Goal: Task Accomplishment & Management: Use online tool/utility

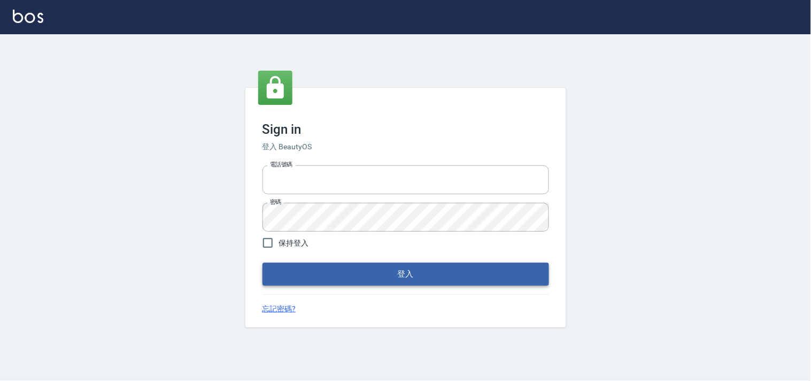
type input "28362778"
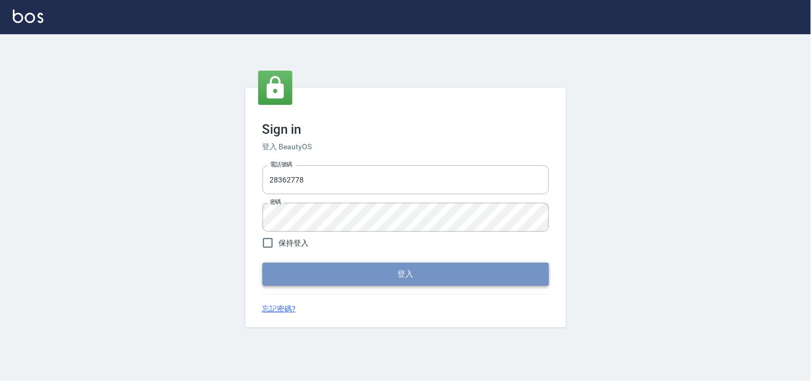
click at [377, 269] on button "登入" at bounding box center [405, 273] width 287 height 22
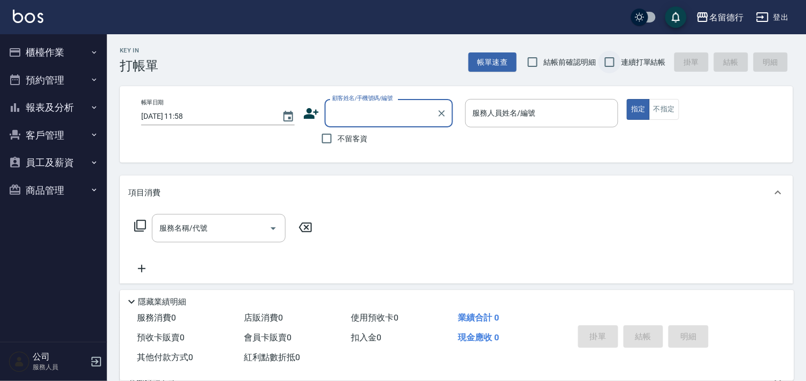
click at [613, 65] on input "連續打單結帳" at bounding box center [609, 62] width 22 height 22
checkbox input "true"
click at [346, 110] on div "顧客姓名/手機號碼/編號 顧客姓名/手機號碼/編號" at bounding box center [388, 113] width 128 height 28
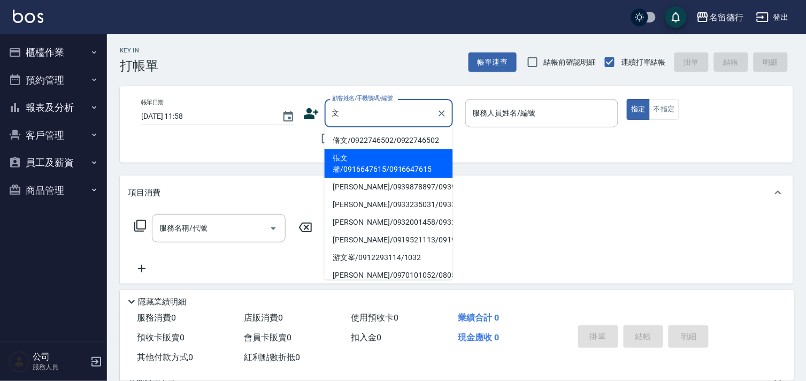
click at [352, 161] on li "張文馨/0916647615/0916647615" at bounding box center [388, 163] width 128 height 29
type input "張文馨/0916647615/0916647615"
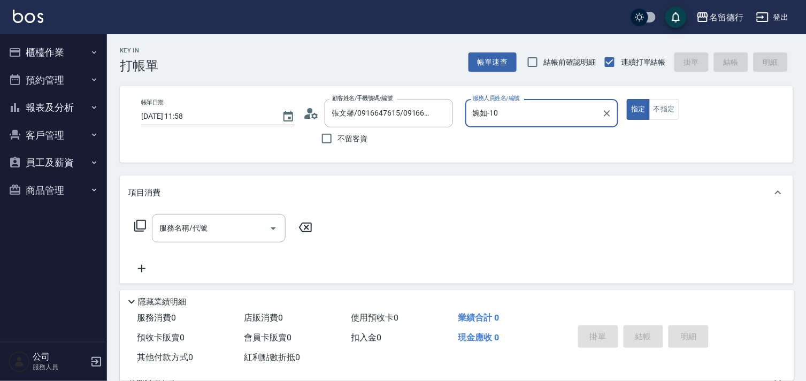
type input "婉如-10"
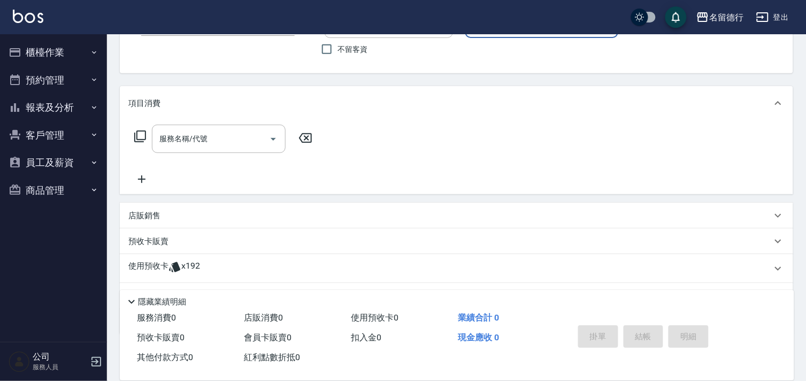
scroll to position [143, 0]
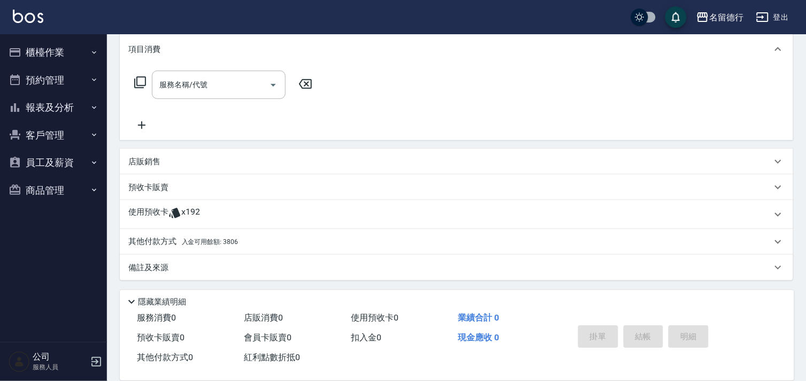
click at [172, 215] on icon at bounding box center [174, 213] width 11 height 10
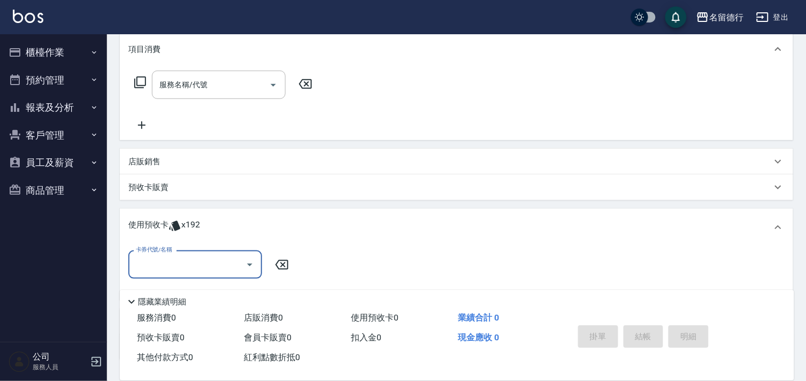
scroll to position [0, 0]
click at [174, 255] on input "卡券代號/名稱" at bounding box center [187, 264] width 108 height 19
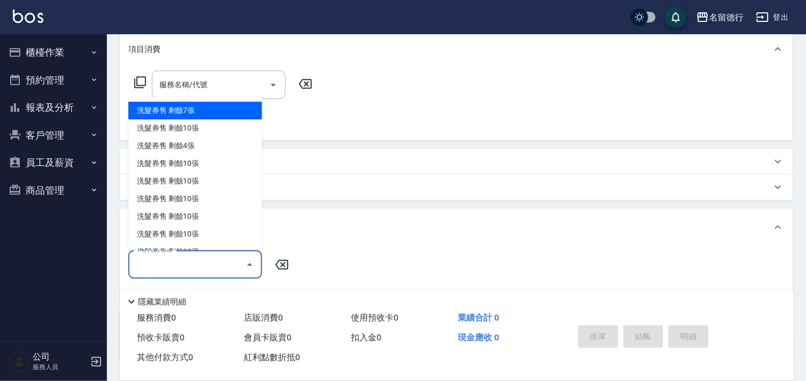
click at [173, 112] on div "洗髮券售 剩餘7張" at bounding box center [195, 111] width 134 height 18
type input "洗髮券售"
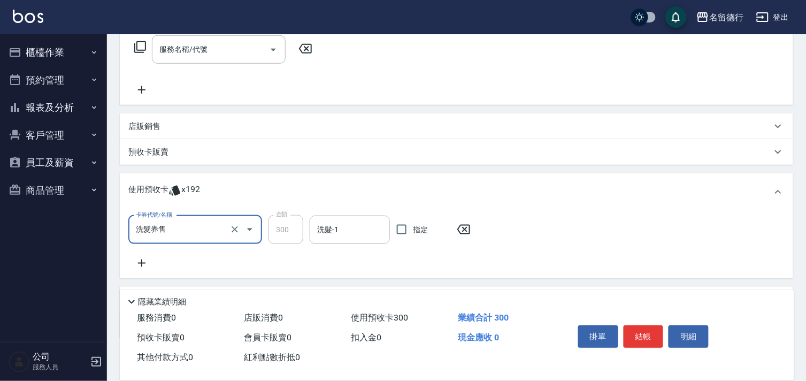
scroll to position [237, 0]
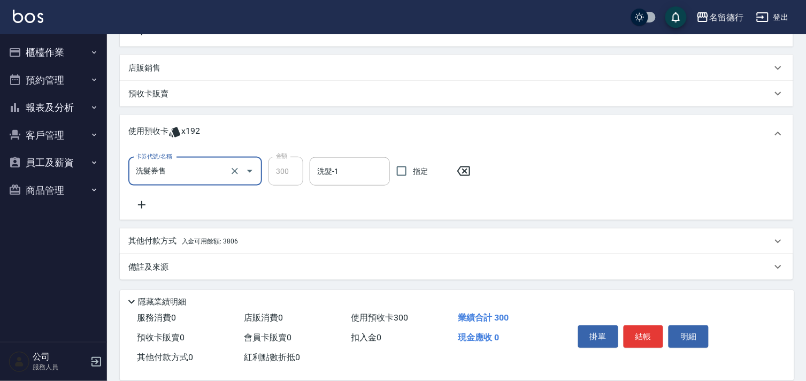
click at [139, 204] on icon at bounding box center [141, 204] width 7 height 7
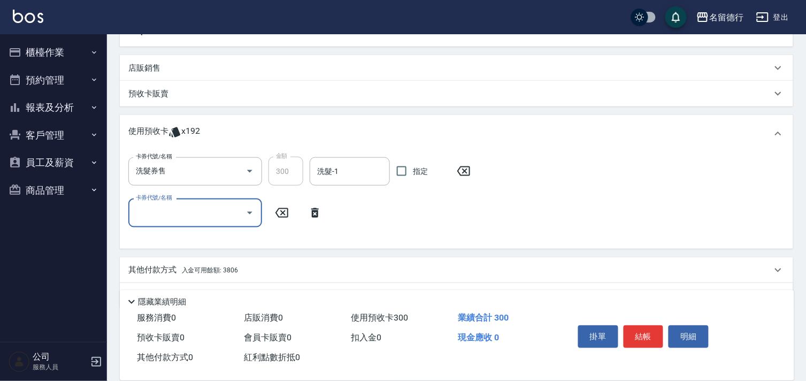
click at [143, 206] on input "卡券代號/名稱" at bounding box center [187, 212] width 108 height 19
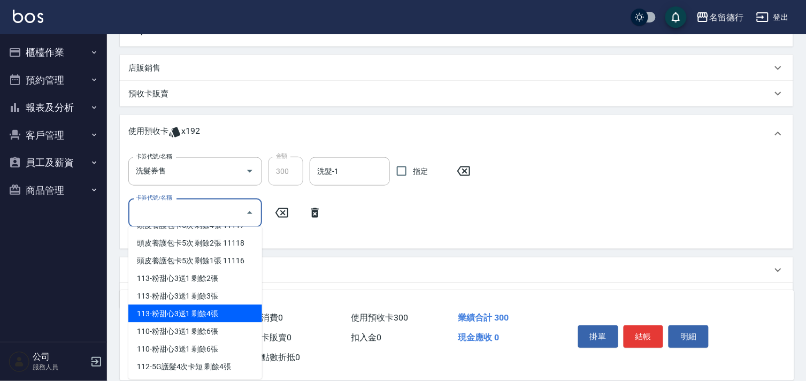
scroll to position [237, 0]
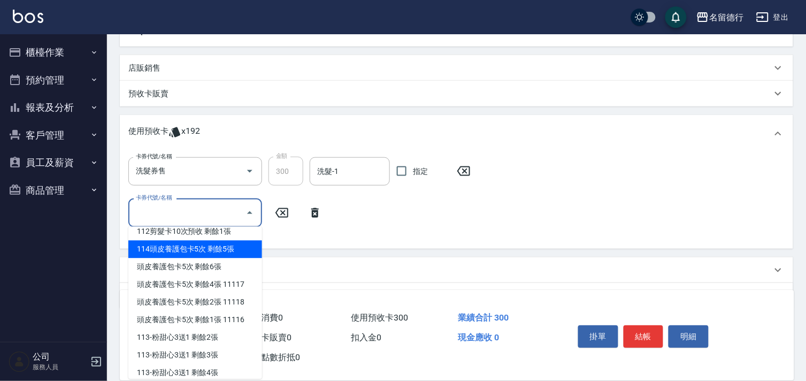
click at [189, 250] on div "114頭皮養護包卡5次 剩餘5張" at bounding box center [195, 250] width 134 height 18
type input "114頭皮養護包卡5次"
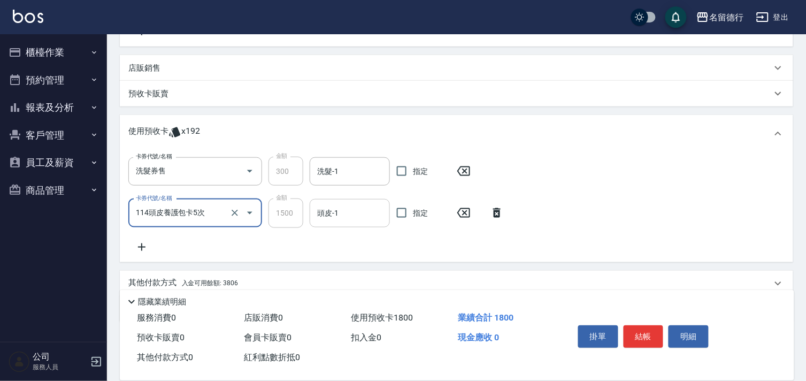
click at [332, 212] on div "頭皮-1 頭皮-1" at bounding box center [350, 213] width 80 height 28
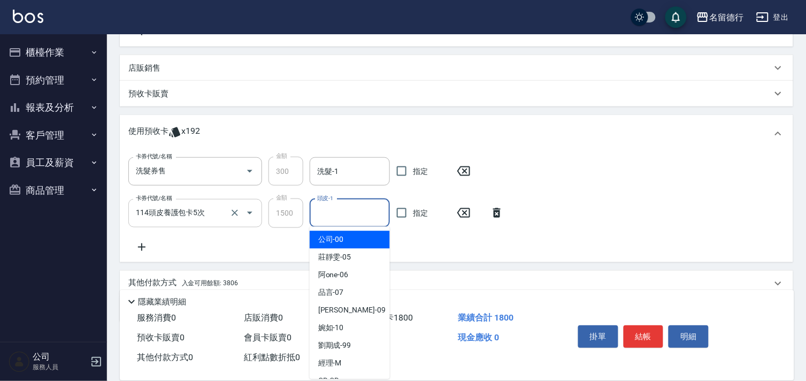
click at [251, 212] on icon "Open" at bounding box center [249, 213] width 5 height 3
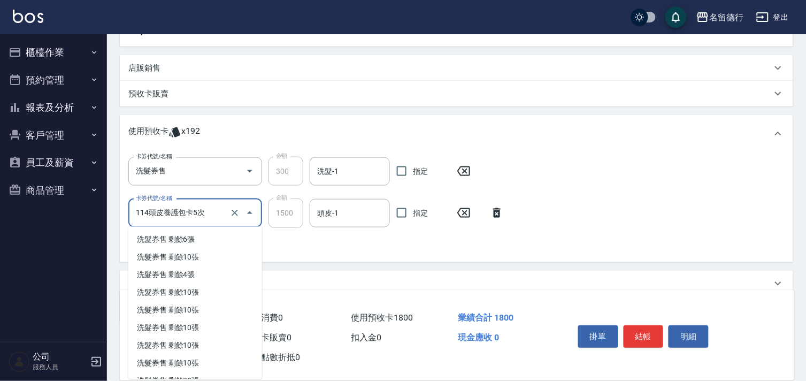
scroll to position [116, 0]
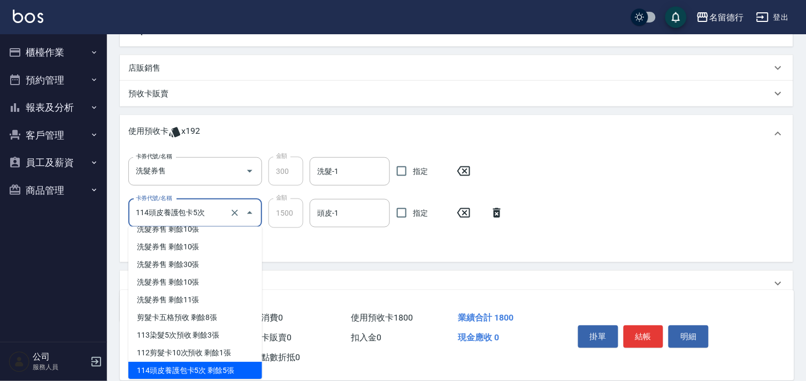
click at [198, 214] on input "114頭皮養護包卡5次" at bounding box center [180, 213] width 94 height 19
click at [236, 211] on icon "Clear" at bounding box center [234, 212] width 11 height 11
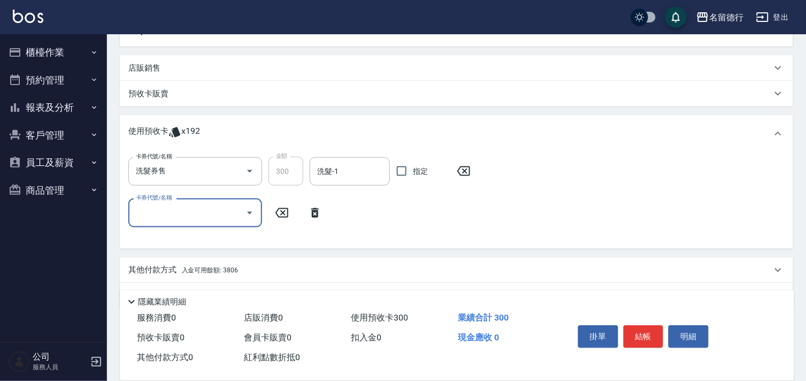
click at [188, 214] on input "卡券代號/名稱" at bounding box center [187, 212] width 108 height 19
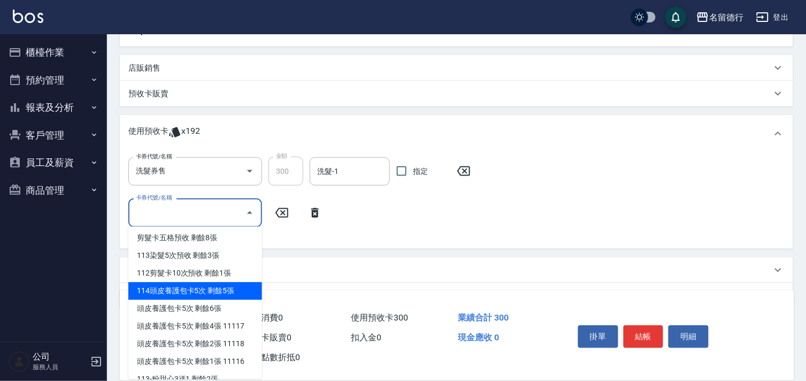
scroll to position [178, 0]
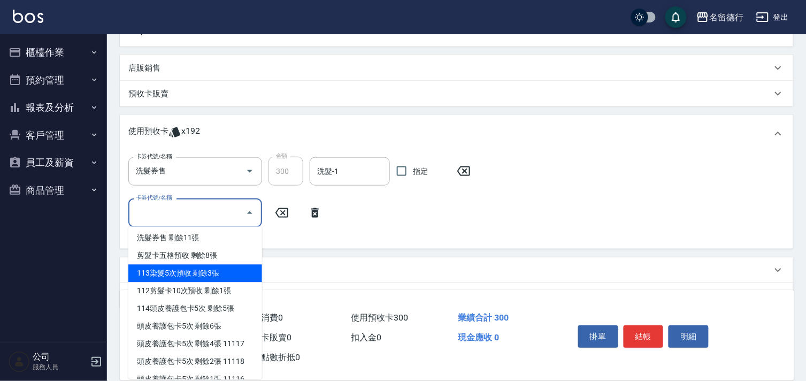
click at [187, 273] on div "113染髮5次預收 剩餘3張" at bounding box center [195, 274] width 134 height 18
type input "113染髮5次預收"
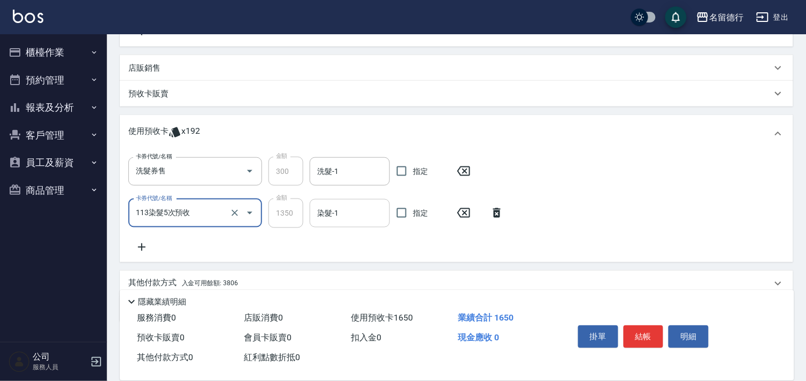
click at [334, 215] on div "染髮-1 染髮-1" at bounding box center [350, 213] width 80 height 28
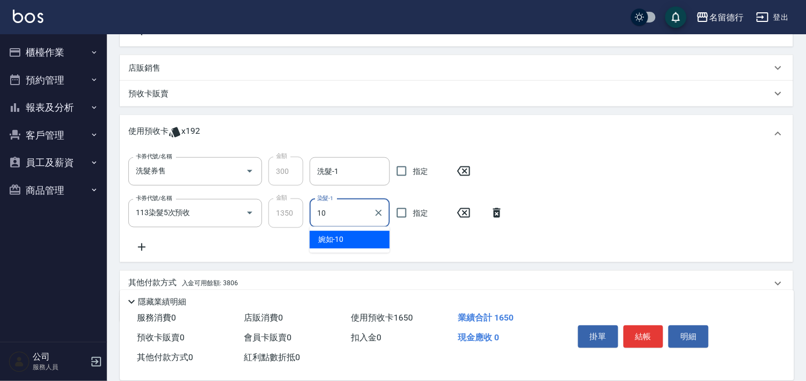
type input "婉如-10"
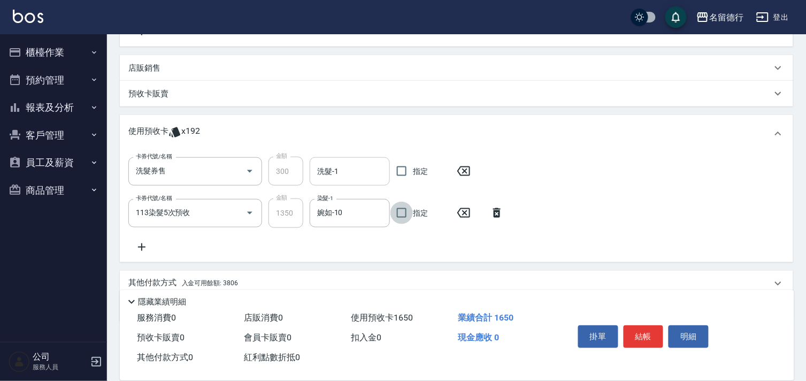
click at [341, 175] on input "洗髮-1" at bounding box center [349, 171] width 71 height 19
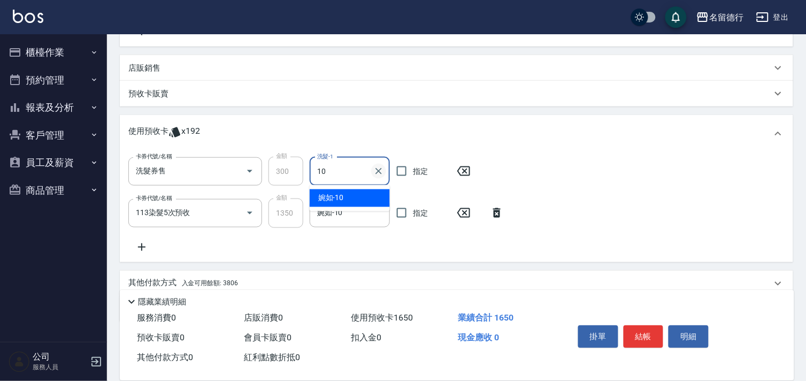
type input "婉如-10"
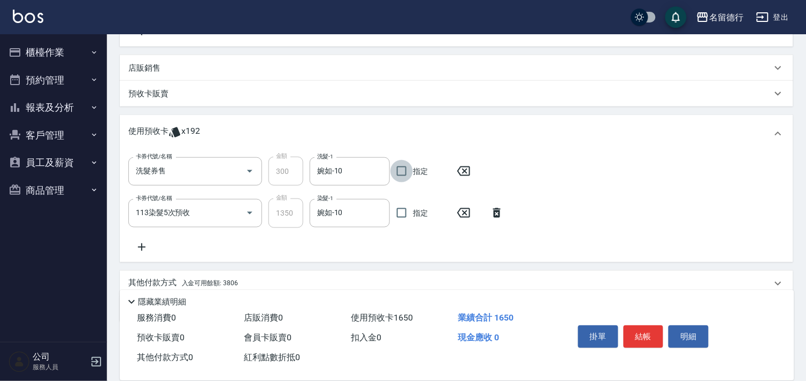
click at [399, 174] on input "指定" at bounding box center [401, 171] width 22 height 22
checkbox input "true"
click at [403, 215] on input "指定" at bounding box center [401, 213] width 22 height 22
checkbox input "true"
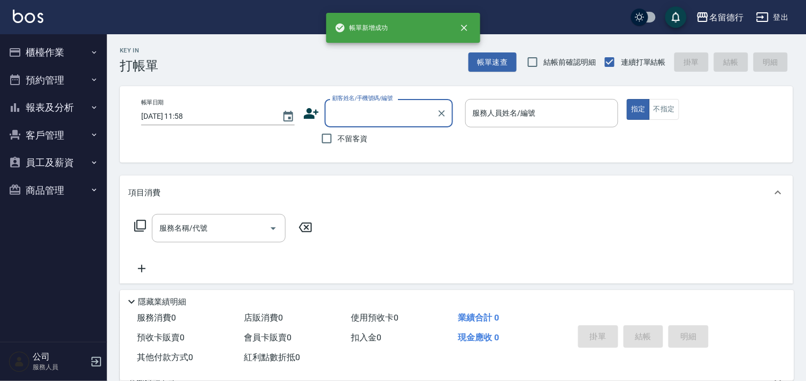
scroll to position [0, 0]
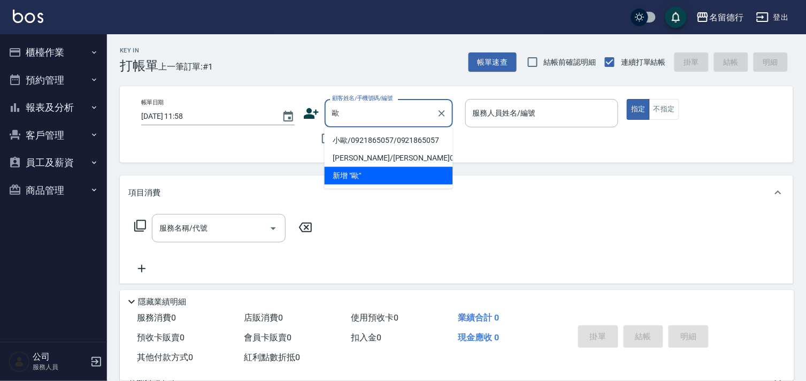
click at [387, 140] on li "小歐/0921865057/0921865057" at bounding box center [388, 141] width 128 height 18
type input "小歐/0921865057/0921865057"
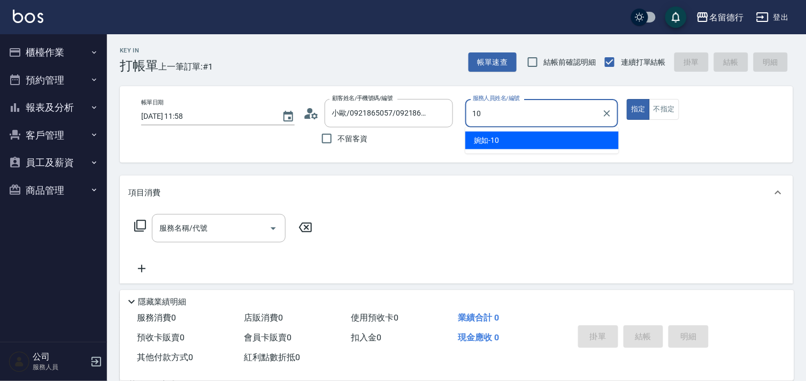
type input "婉如-10"
type button "true"
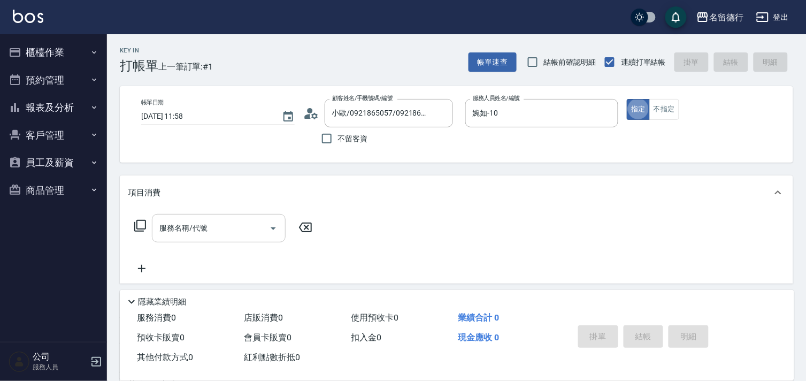
scroll to position [143, 0]
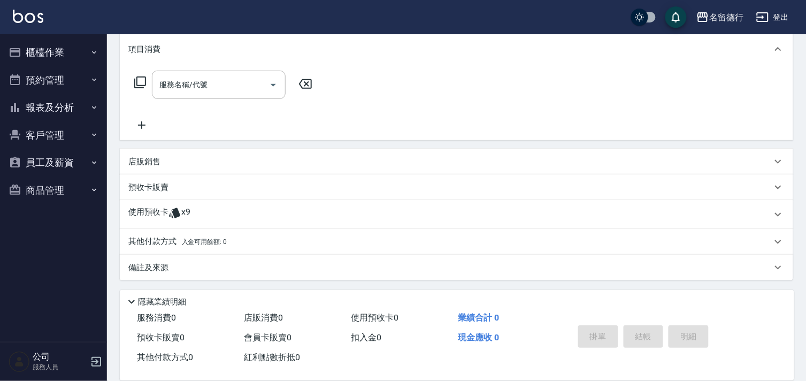
click at [156, 212] on p "使用預收卡" at bounding box center [148, 214] width 40 height 16
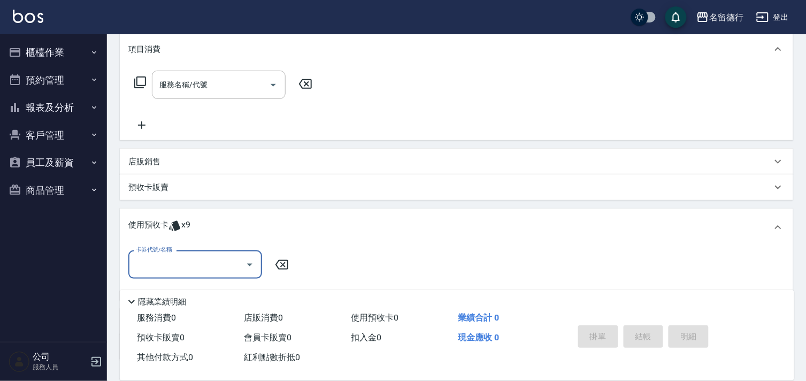
scroll to position [0, 0]
click at [143, 265] on input "卡券代號/名稱" at bounding box center [187, 264] width 108 height 19
click at [158, 286] on div "洗髮券售 剩餘9張" at bounding box center [195, 292] width 134 height 18
type input "洗髮券售"
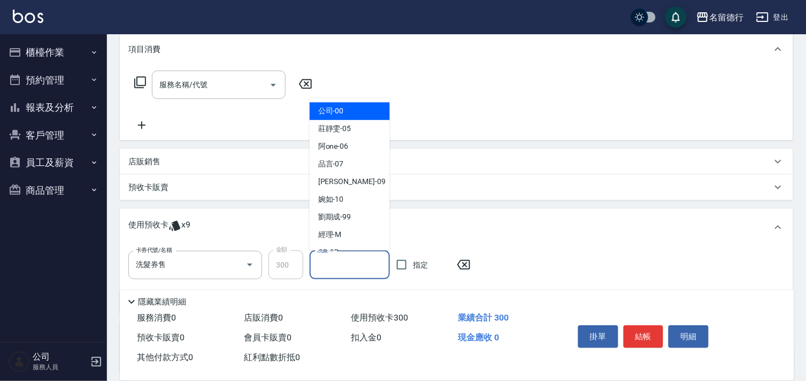
click at [334, 262] on input "洗髮-1" at bounding box center [349, 265] width 71 height 19
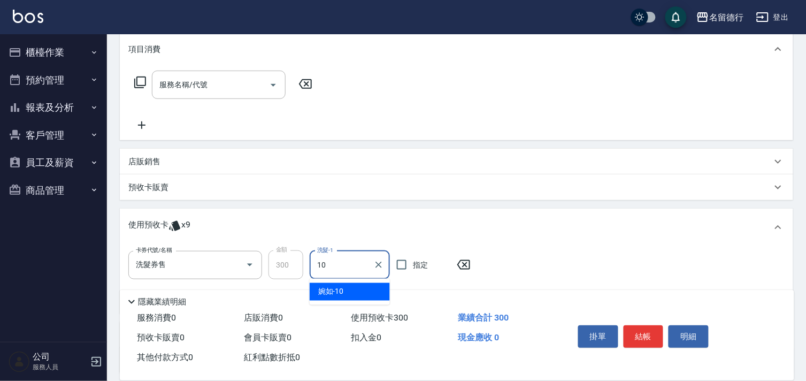
type input "婉如-10"
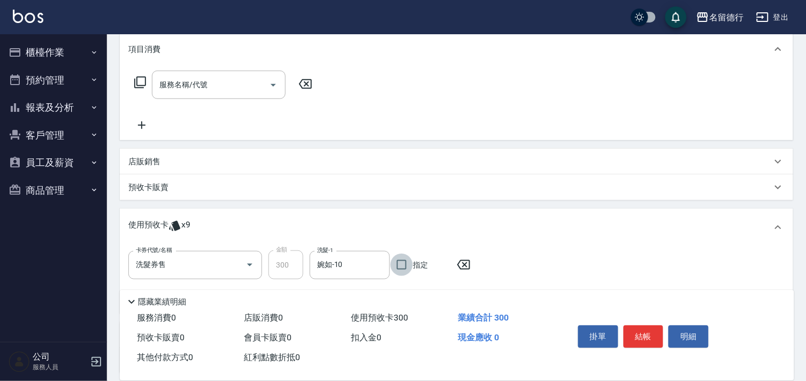
click at [399, 263] on input "指定" at bounding box center [401, 264] width 22 height 22
checkbox input "true"
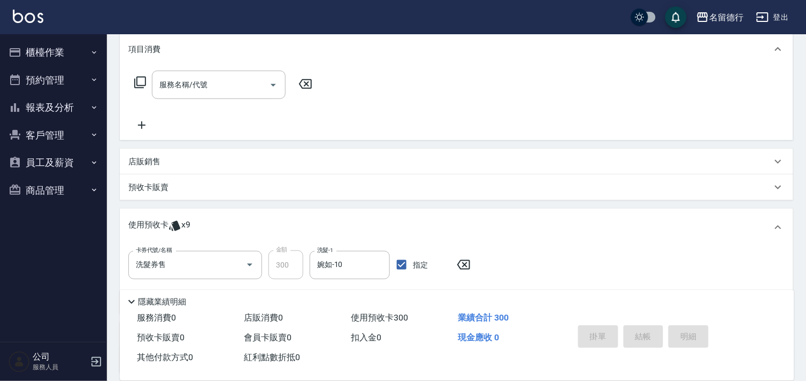
type input "[DATE] 11:59"
